Goal: Task Accomplishment & Management: Manage account settings

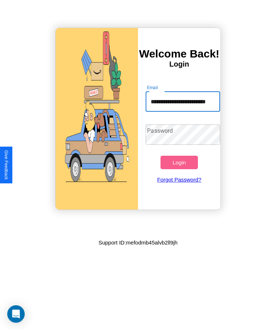
scroll to position [0, 8]
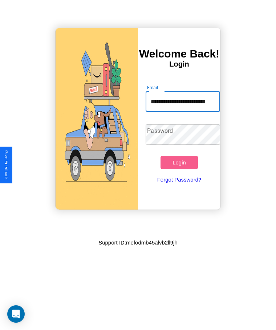
type input "**********"
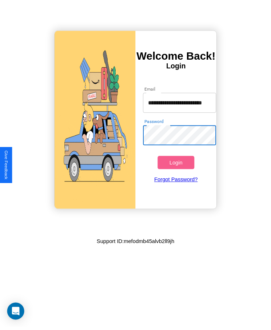
scroll to position [0, 0]
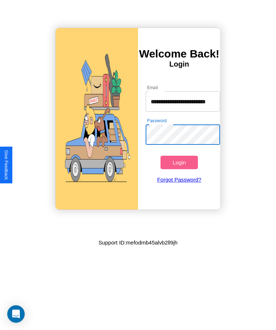
click at [179, 162] on button "Login" at bounding box center [179, 162] width 37 height 13
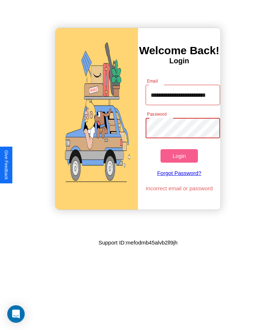
click at [179, 156] on button "Login" at bounding box center [179, 155] width 37 height 13
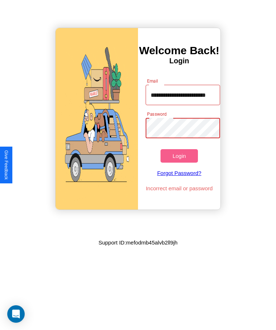
click at [179, 156] on button "Login" at bounding box center [179, 155] width 37 height 13
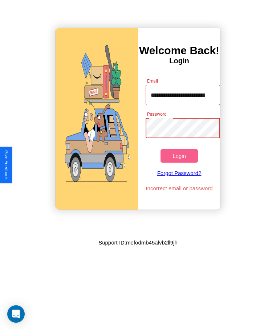
click at [179, 156] on button "Login" at bounding box center [179, 155] width 37 height 13
